Goal: Task Accomplishment & Management: Manage account settings

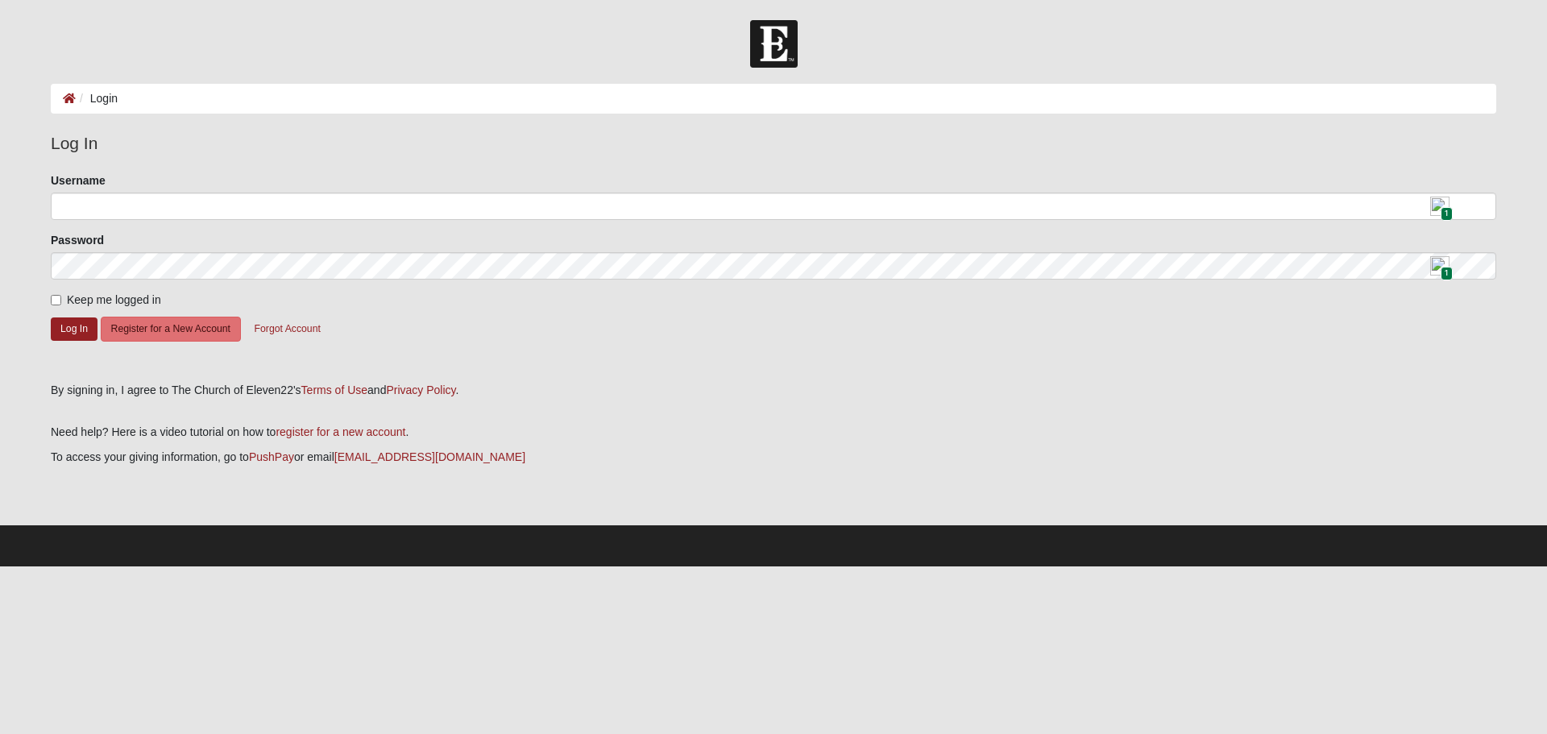
click at [1436, 204] on img at bounding box center [1439, 206] width 19 height 19
click at [1042, 318] on form "Please correct the following: Username 1 Password 1 Keep me logged in Log In Re…" at bounding box center [773, 271] width 1445 height 198
paste input "carolleandre"
type input "carolleandre"
click at [53, 301] on input "Keep me logged in" at bounding box center [56, 300] width 10 height 10
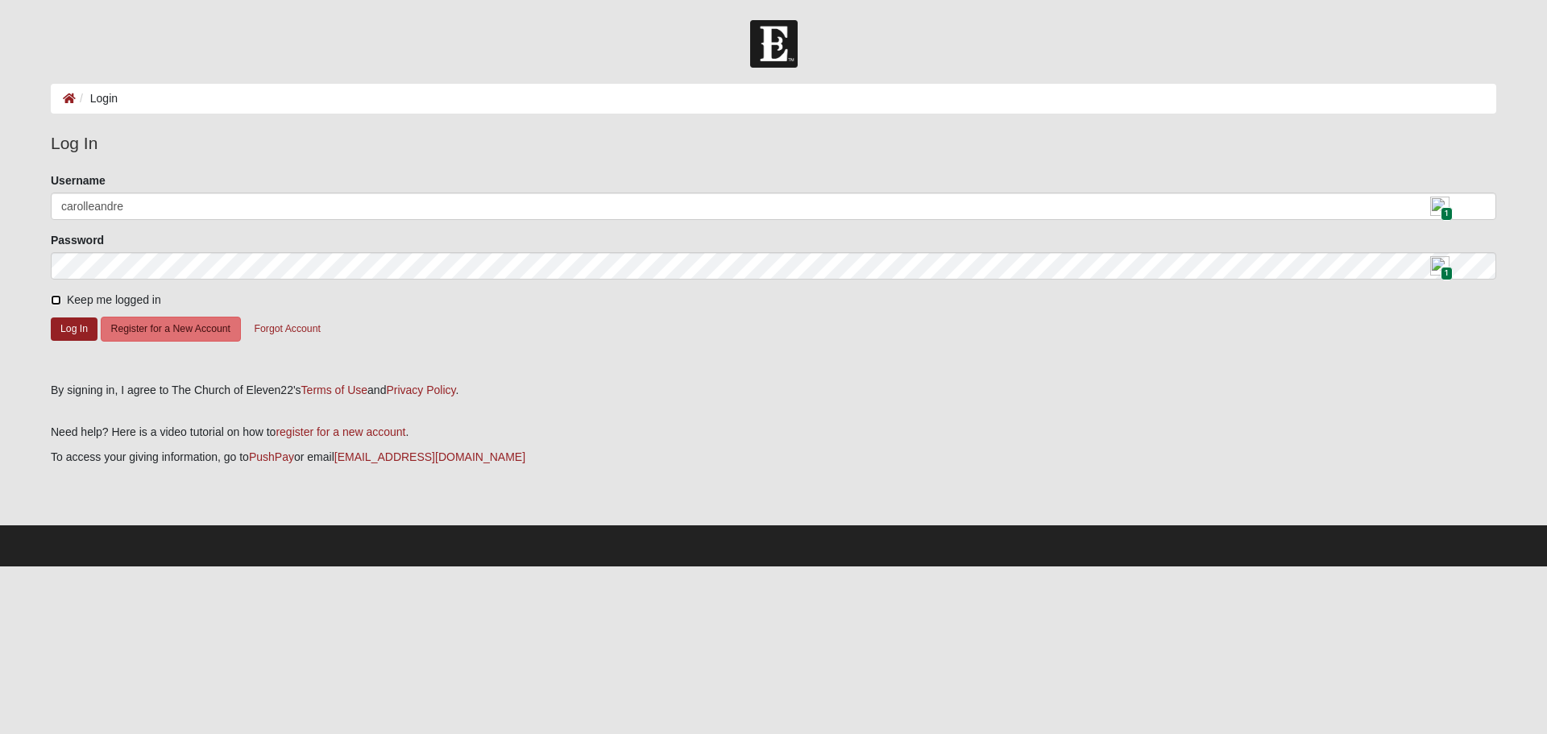
checkbox input "true"
click at [65, 325] on button "Log In" at bounding box center [74, 328] width 47 height 23
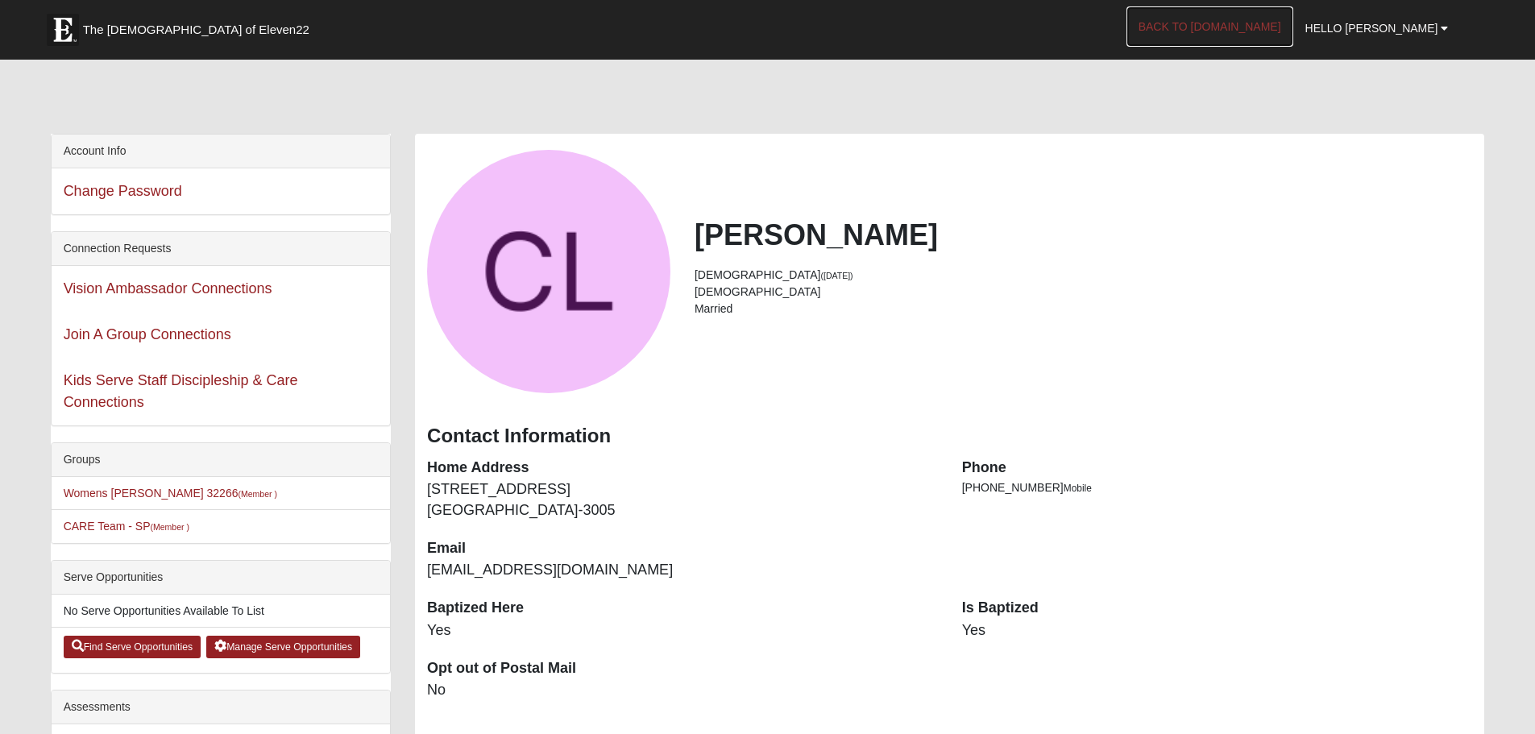
click at [1278, 27] on link "Back to COE22.com" at bounding box center [1209, 26] width 167 height 40
click at [1436, 25] on span "Hello Carol" at bounding box center [1371, 28] width 133 height 13
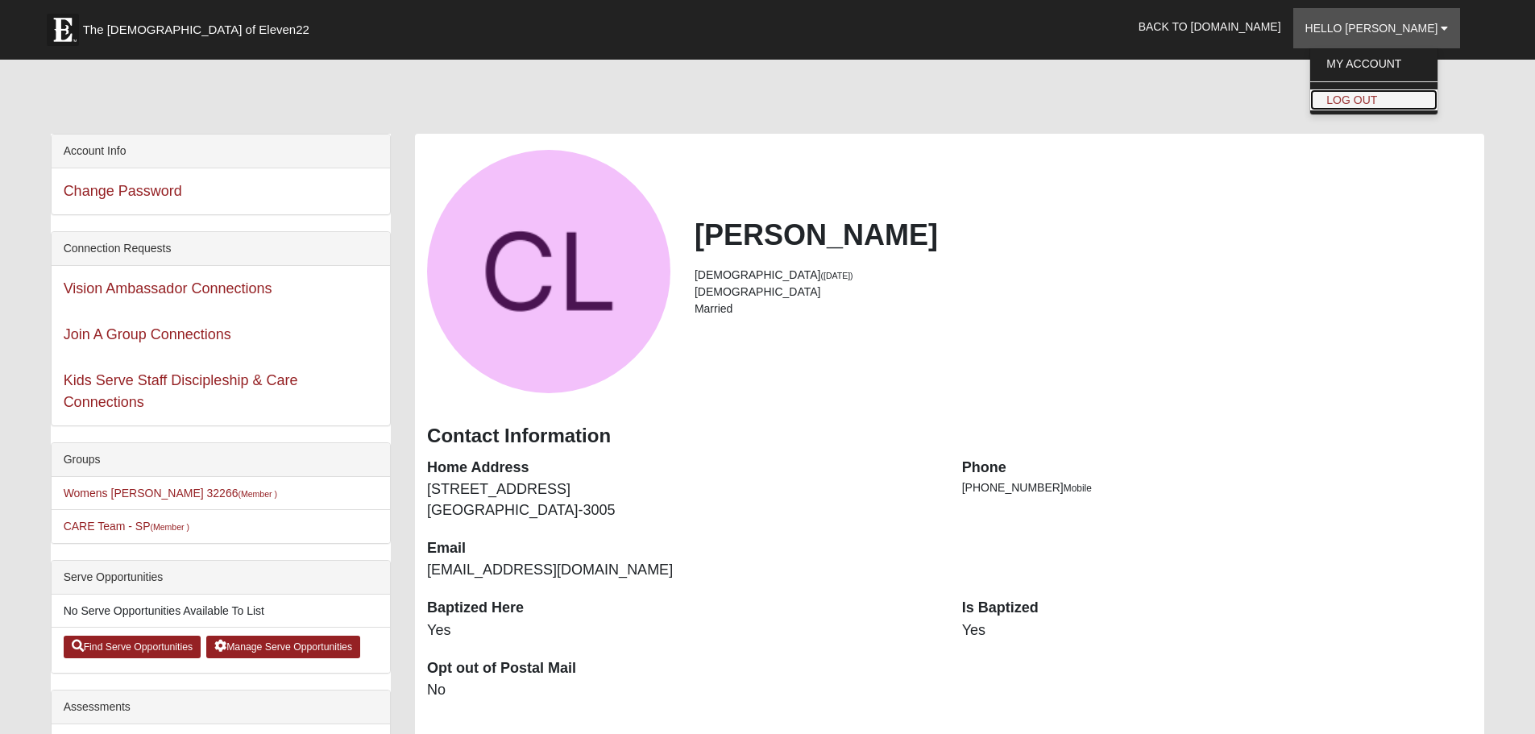
click at [1413, 98] on link "Log Out" at bounding box center [1373, 99] width 127 height 21
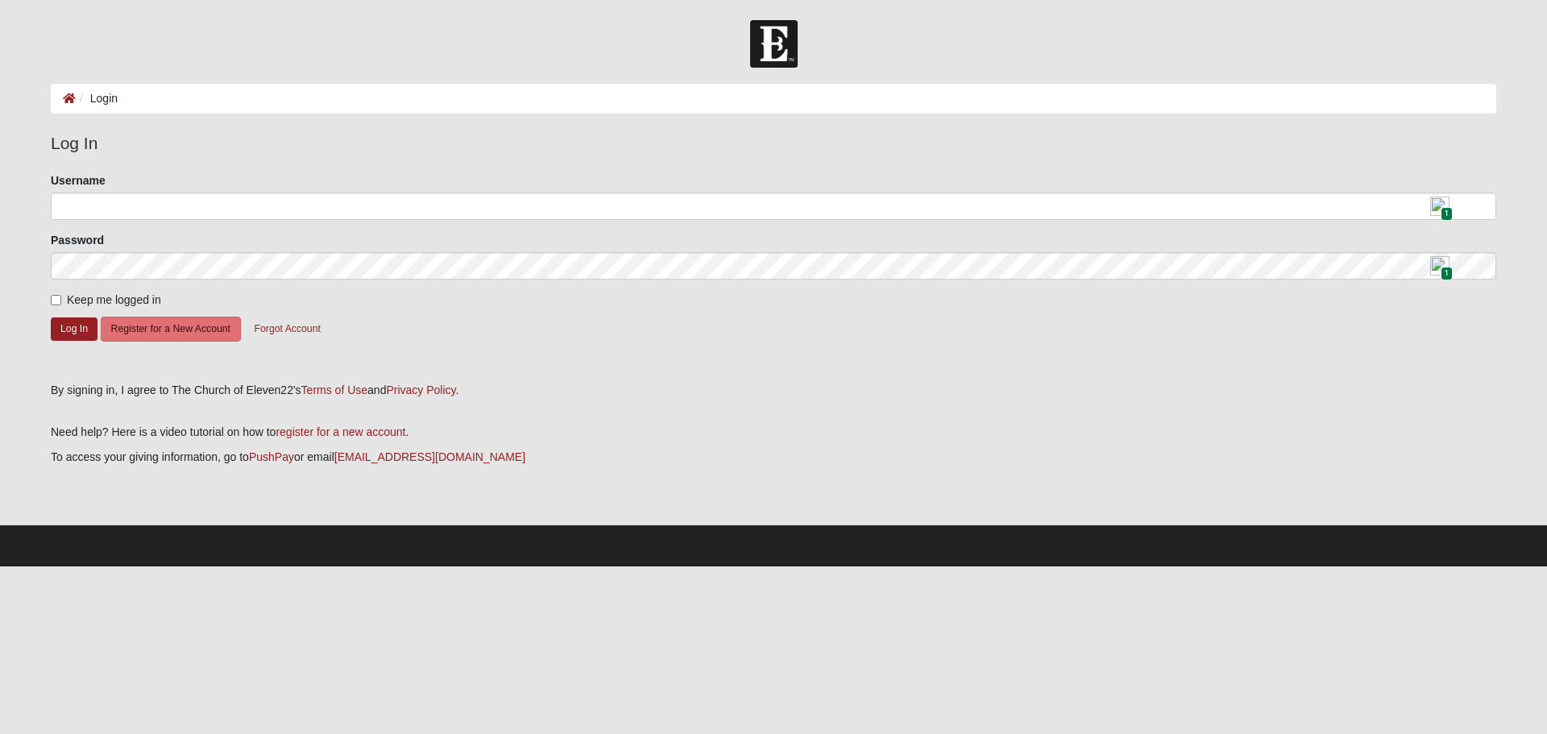
click at [788, 45] on img at bounding box center [774, 44] width 48 height 48
click at [762, 47] on img at bounding box center [774, 44] width 48 height 48
